Goal: Information Seeking & Learning: Check status

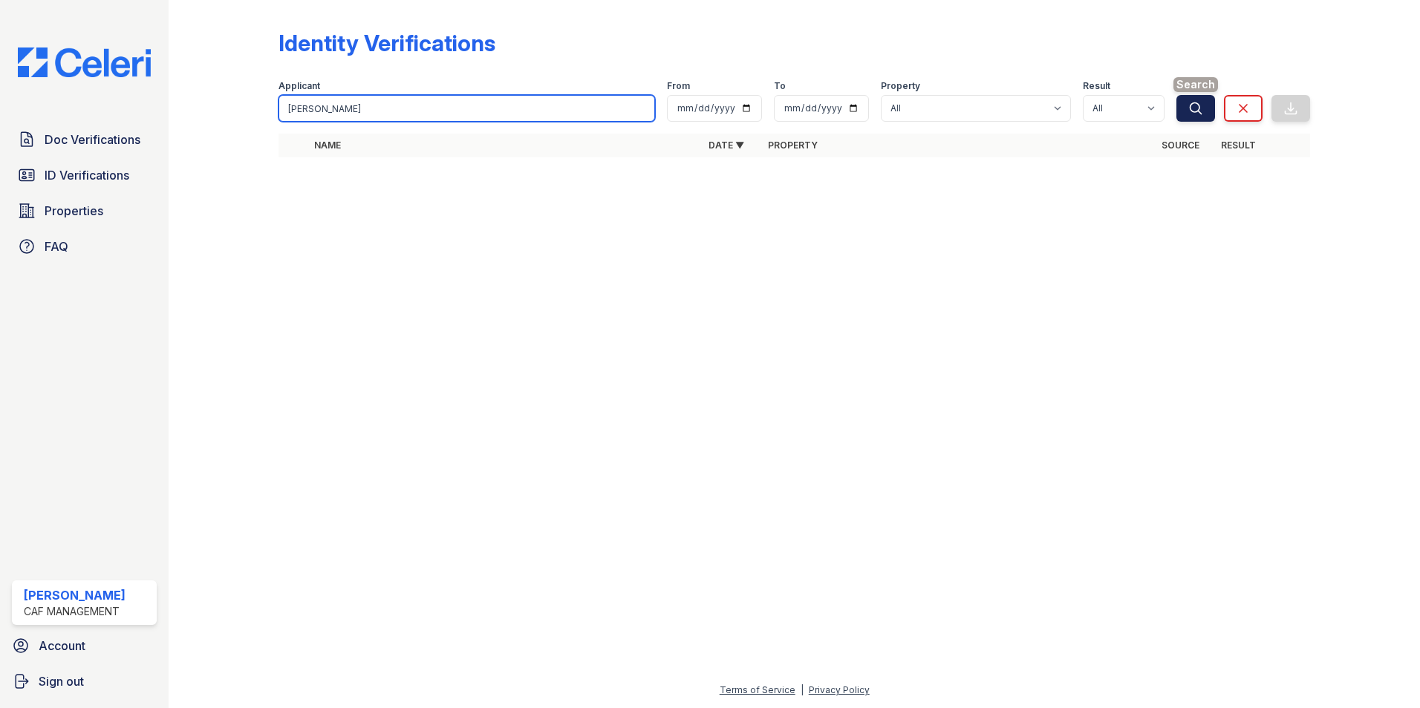
type input "angelica guerrero"
click at [1192, 108] on icon "submit" at bounding box center [1195, 108] width 15 height 15
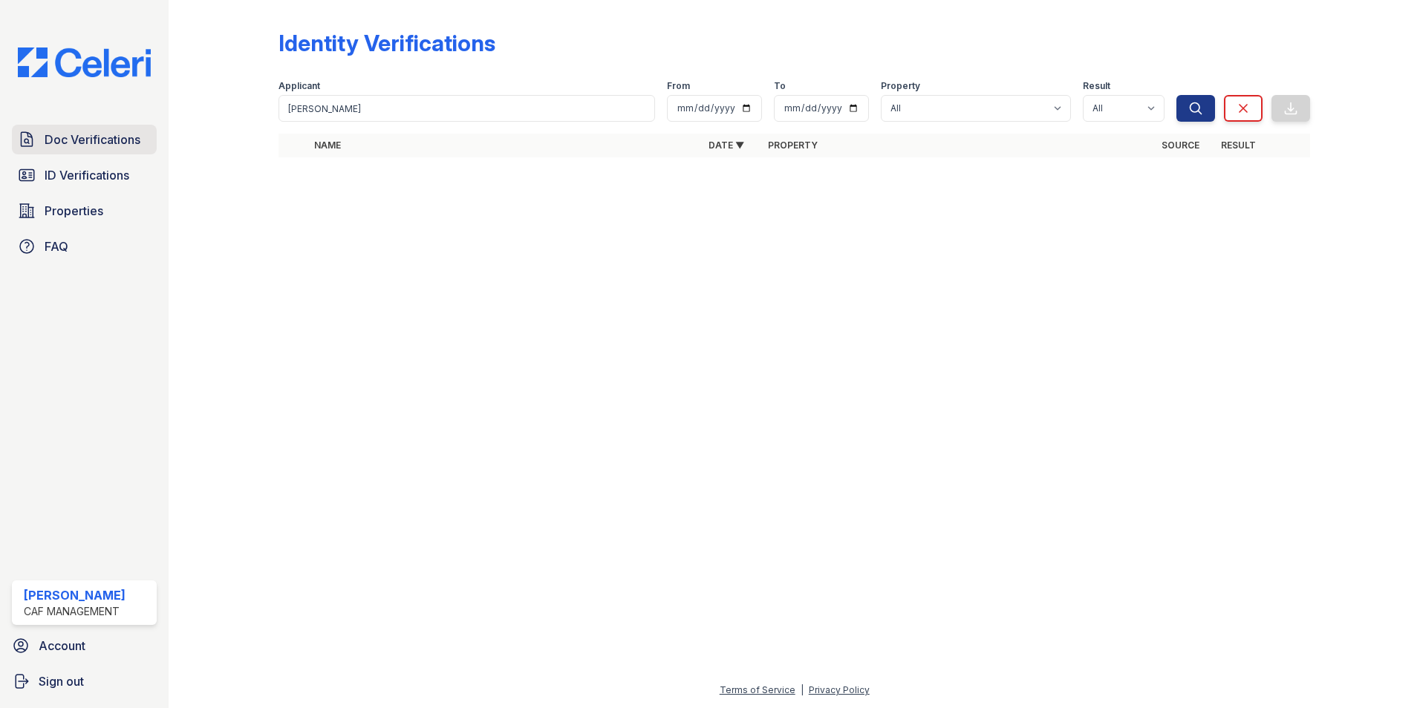
click at [94, 140] on span "Doc Verifications" at bounding box center [93, 140] width 96 height 18
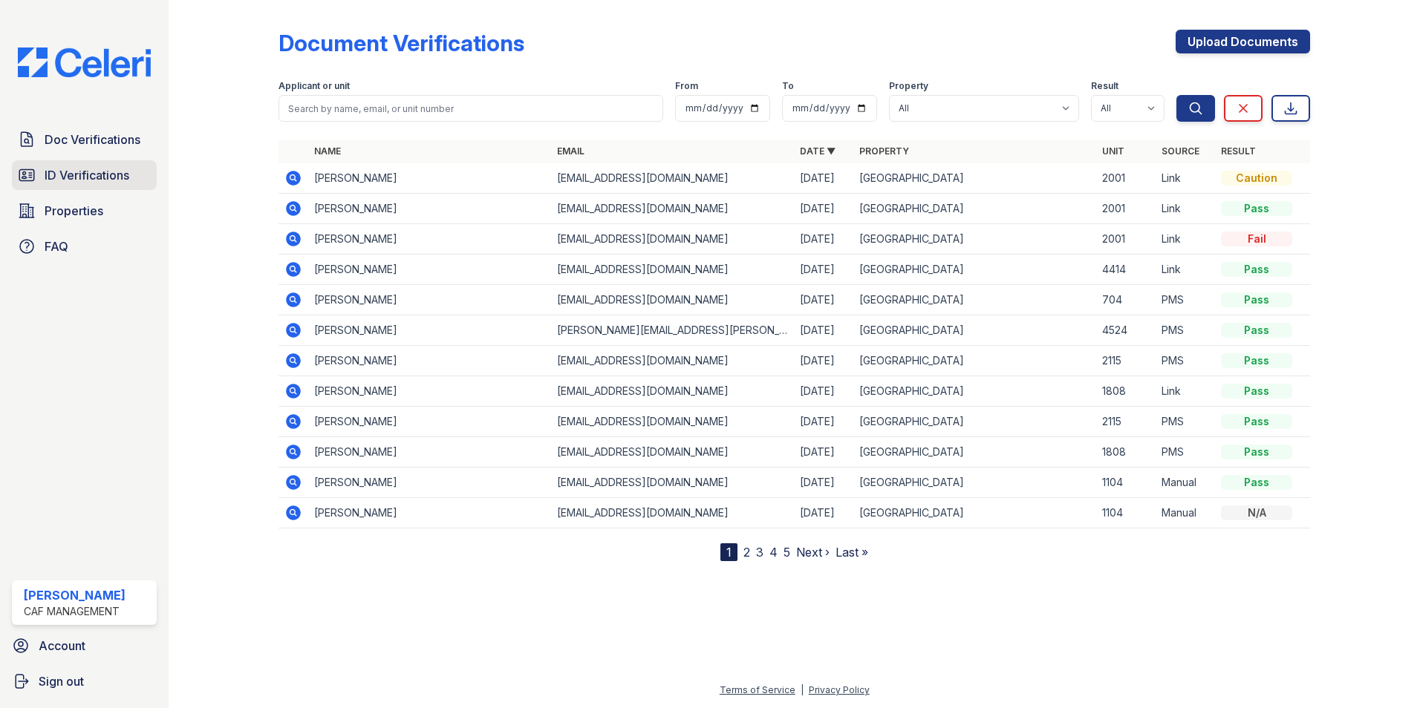
click at [105, 180] on span "ID Verifications" at bounding box center [87, 175] width 85 height 18
